Goal: Transaction & Acquisition: Obtain resource

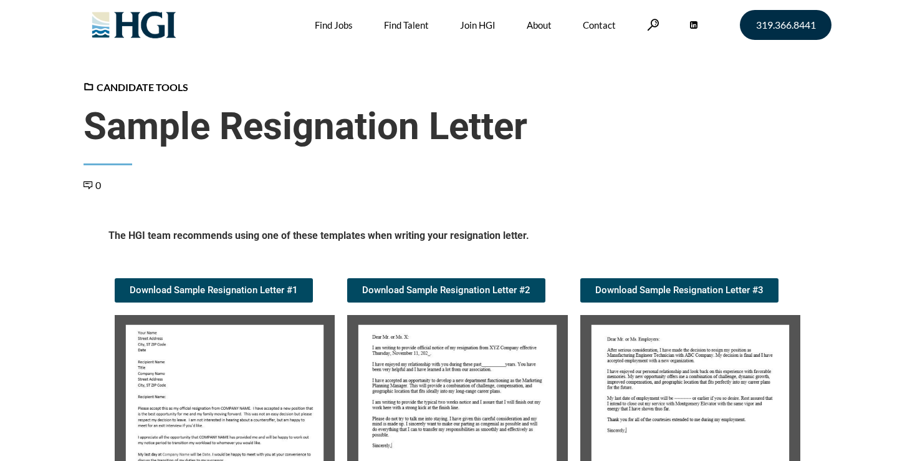
scroll to position [263, 0]
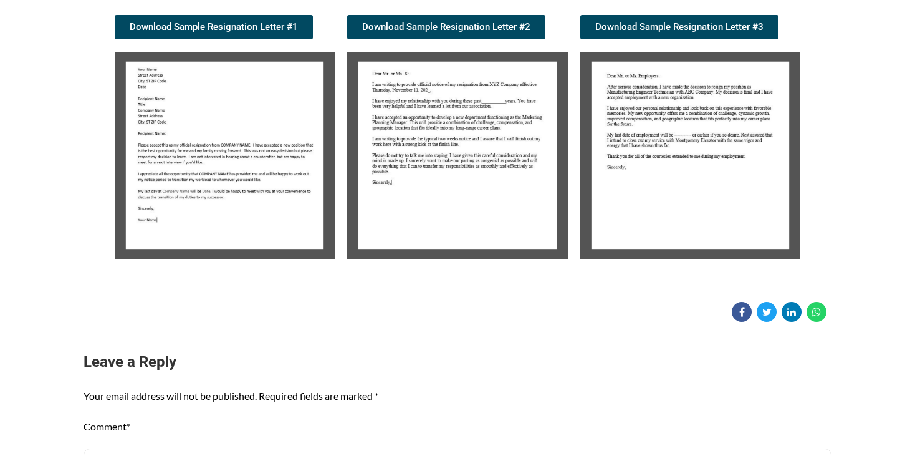
click at [216, 181] on img at bounding box center [225, 155] width 220 height 207
click at [211, 174] on img at bounding box center [225, 155] width 220 height 207
click at [196, 146] on img at bounding box center [225, 155] width 220 height 207
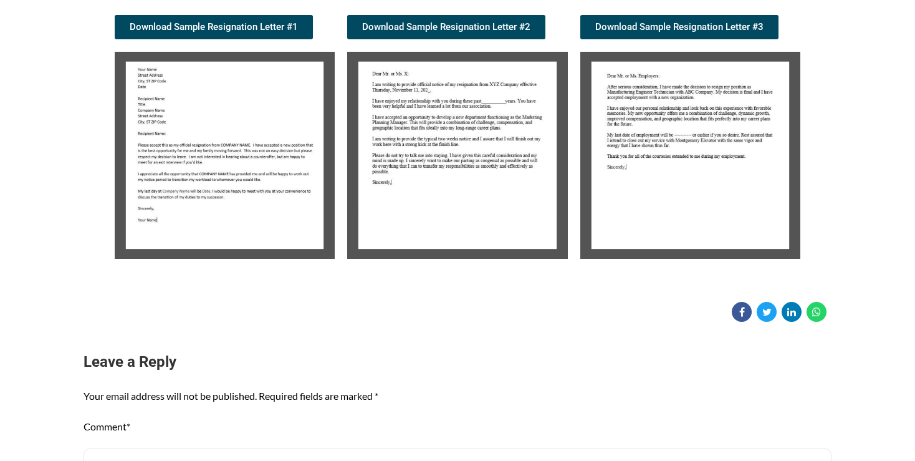
click at [196, 146] on img at bounding box center [225, 155] width 220 height 207
click at [384, 108] on img at bounding box center [457, 155] width 220 height 207
click at [385, 108] on img at bounding box center [457, 155] width 220 height 207
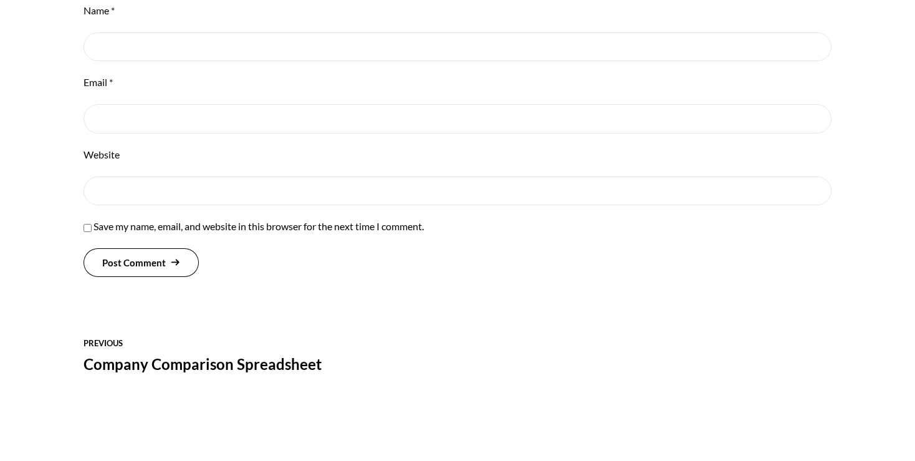
scroll to position [987, 0]
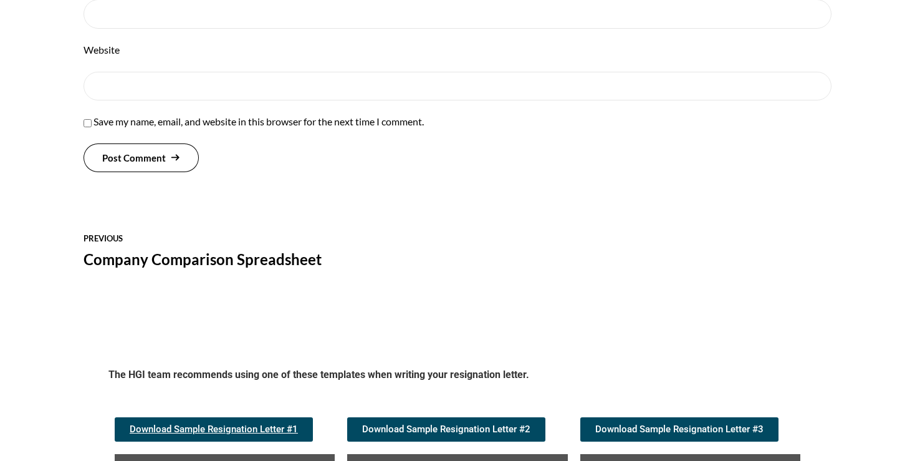
click at [235, 425] on span "Download Sample Resignation Letter #1" at bounding box center [214, 428] width 168 height 9
click at [642, 17] on input "Email *" at bounding box center [458, 13] width 748 height 29
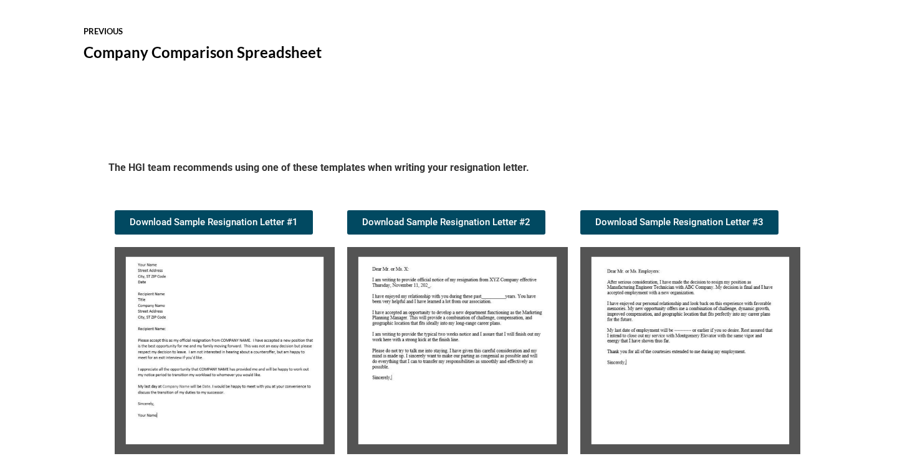
scroll to position [1199, 0]
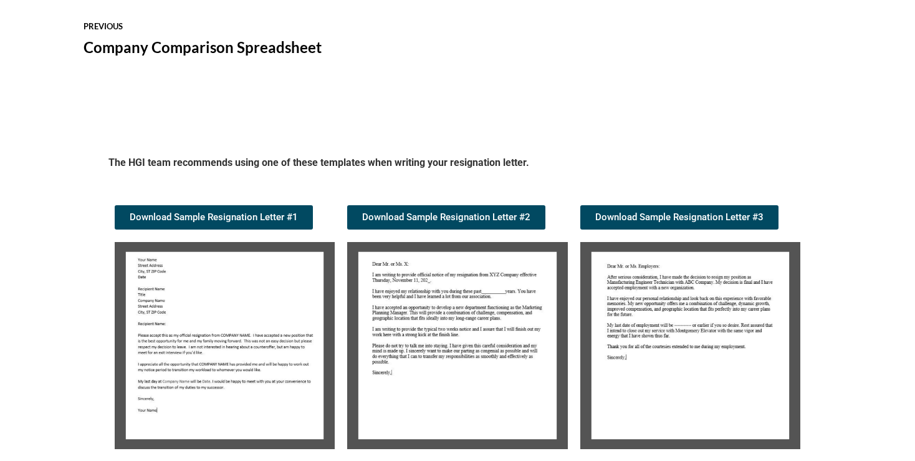
click at [418, 295] on img at bounding box center [457, 345] width 220 height 207
click at [408, 213] on span "Download Sample Resignation Letter #2" at bounding box center [446, 217] width 168 height 9
click at [658, 14] on span at bounding box center [645, 40] width 374 height 60
click at [647, 12] on span at bounding box center [645, 40] width 374 height 60
click at [666, 216] on span "Download Sample Resignation Letter #3" at bounding box center [679, 217] width 168 height 9
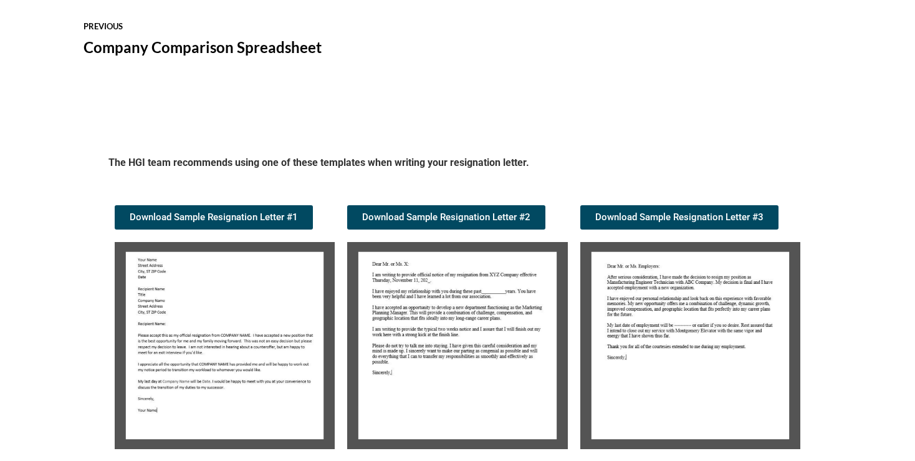
click at [650, 12] on span at bounding box center [645, 40] width 374 height 60
click at [214, 213] on span "Download Sample Resignation Letter #1" at bounding box center [214, 217] width 168 height 9
click at [170, 356] on img at bounding box center [225, 345] width 220 height 207
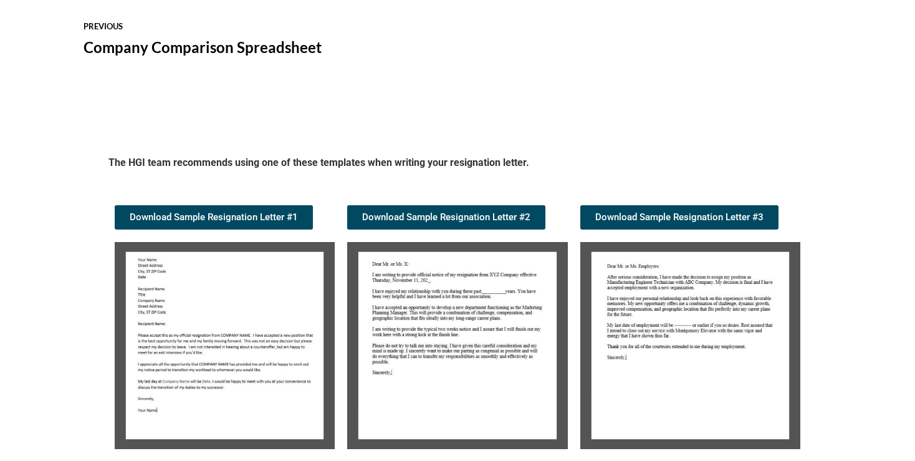
click at [183, 348] on img at bounding box center [225, 345] width 220 height 207
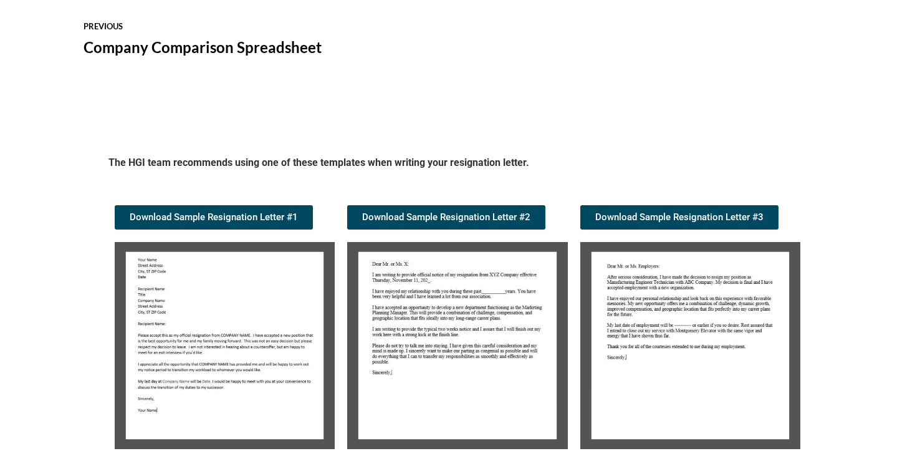
click at [156, 291] on img at bounding box center [225, 345] width 220 height 207
click at [203, 353] on img at bounding box center [225, 345] width 220 height 207
click at [203, 352] on img at bounding box center [225, 345] width 220 height 207
click at [207, 335] on img at bounding box center [225, 345] width 220 height 207
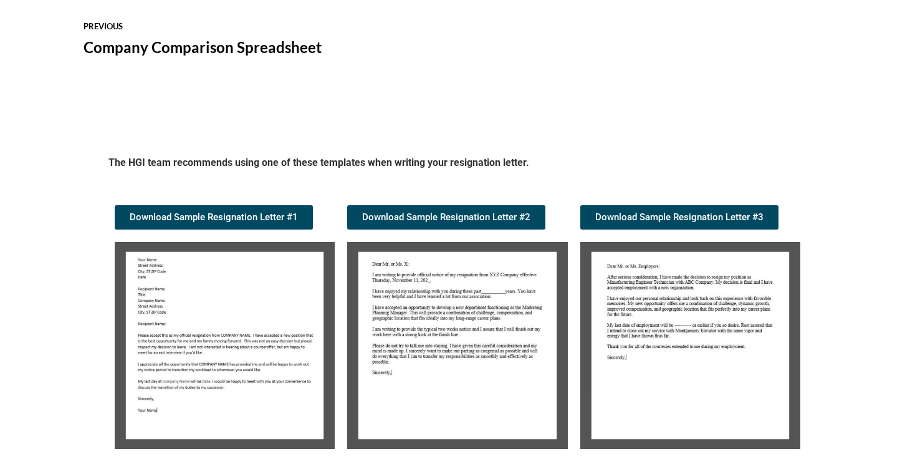
click at [165, 305] on img at bounding box center [225, 345] width 220 height 207
click at [177, 319] on img at bounding box center [225, 345] width 220 height 207
click at [178, 322] on img at bounding box center [225, 345] width 220 height 207
